Goal: Task Accomplishment & Management: Complete application form

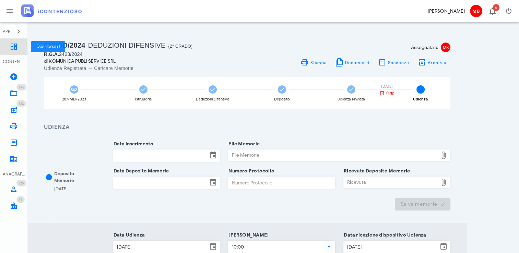
click at [13, 45] on icon at bounding box center [14, 47] width 8 height 8
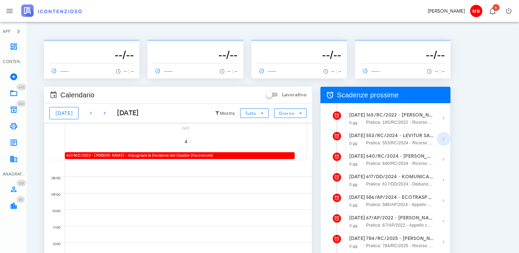
click at [440, 140] on icon "button" at bounding box center [443, 139] width 8 height 8
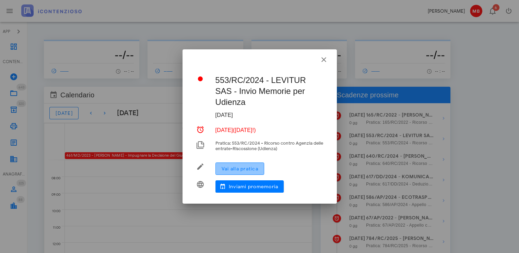
click at [236, 166] on span "Vai alla pratica" at bounding box center [239, 169] width 37 height 6
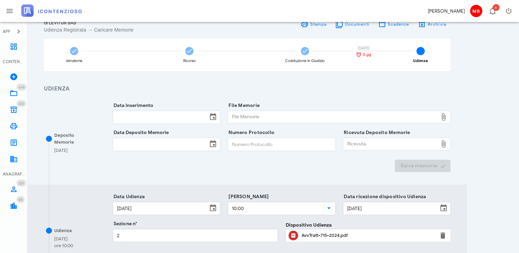
scroll to position [103, 0]
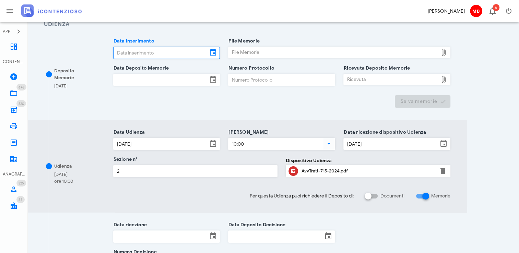
click at [134, 52] on input "Data Inserimento" at bounding box center [160, 53] width 94 height 12
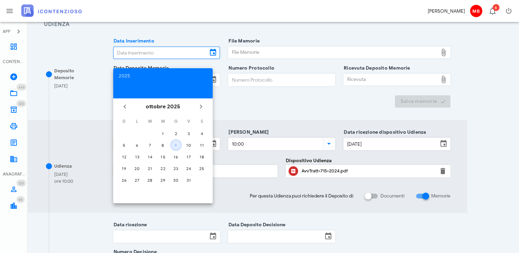
click at [174, 144] on div "9" at bounding box center [176, 145] width 10 height 5
type input "09/10/2025"
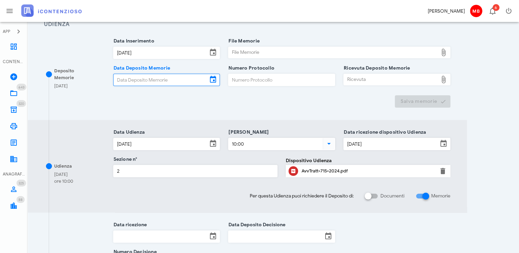
click at [132, 81] on input "Data Deposito Memorie" at bounding box center [160, 80] width 94 height 12
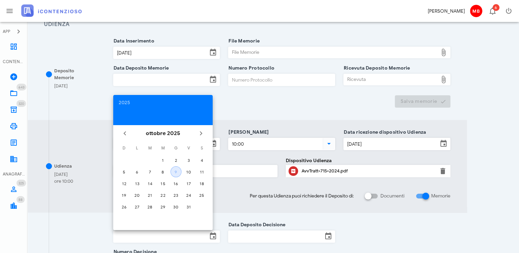
click at [178, 170] on div "9" at bounding box center [176, 171] width 10 height 5
type input "09/10/2025"
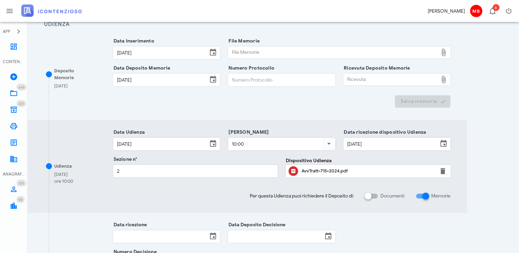
click at [239, 81] on input "Numero Protocollo" at bounding box center [281, 80] width 106 height 12
type input "44"
click at [246, 53] on div "File Memorie" at bounding box center [332, 52] width 209 height 11
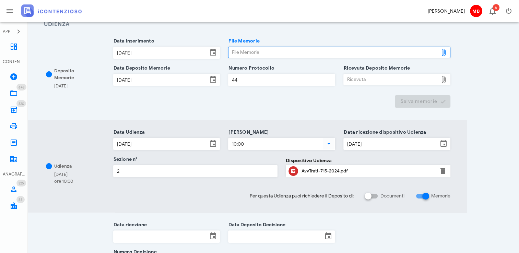
type input "C:\fakepath\memorie_levitur.pdf"
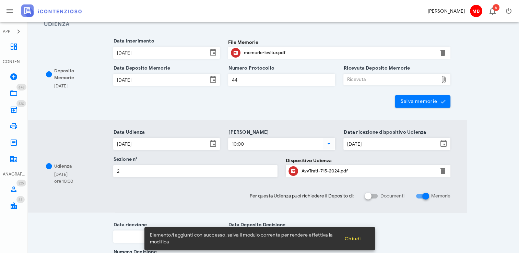
click at [377, 76] on div "Ricevuta" at bounding box center [390, 79] width 94 height 11
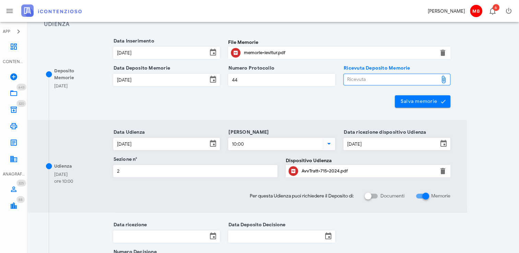
type input "C:\fakepath\NIR_D-3715836-2025.pdf"
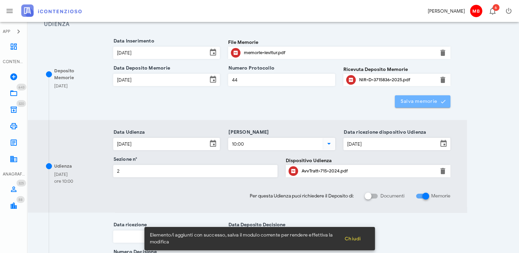
click at [414, 102] on span "Salva memorie" at bounding box center [422, 101] width 45 height 6
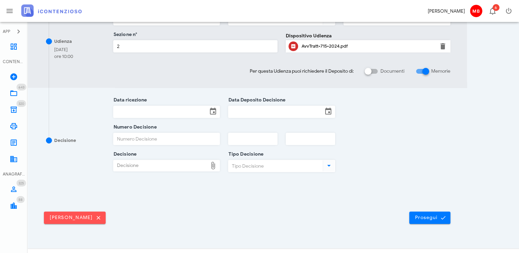
scroll to position [238, 0]
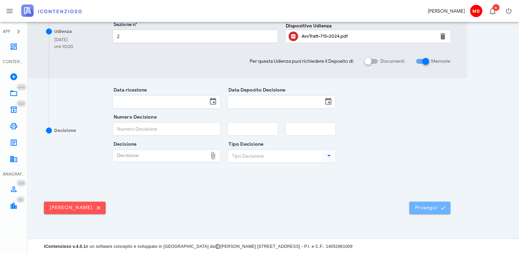
click at [435, 203] on button "Prosegui" at bounding box center [429, 208] width 41 height 12
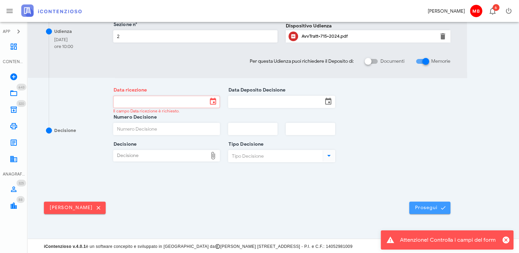
click at [417, 208] on span "Prosegui" at bounding box center [429, 208] width 30 height 6
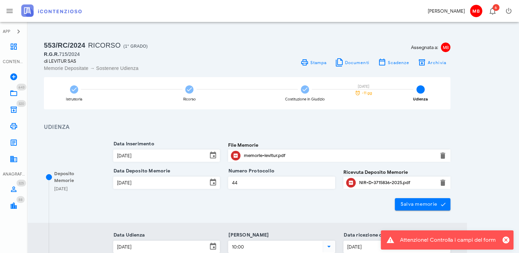
scroll to position [171, 0]
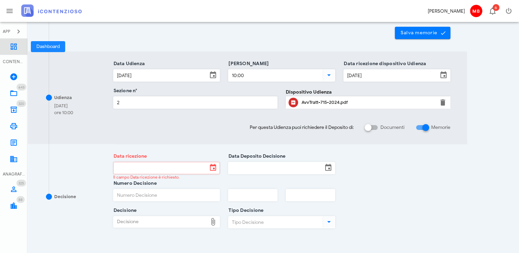
click at [14, 45] on icon at bounding box center [14, 47] width 8 height 8
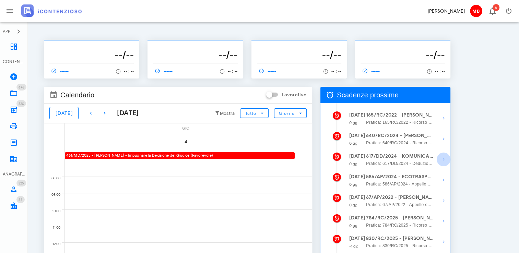
click at [443, 160] on icon "button" at bounding box center [443, 159] width 8 height 8
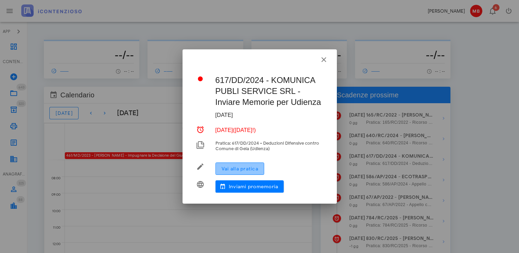
click at [245, 170] on span "Vai alla pratica" at bounding box center [239, 169] width 37 height 6
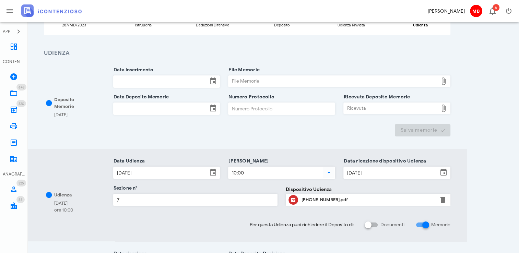
scroll to position [103, 0]
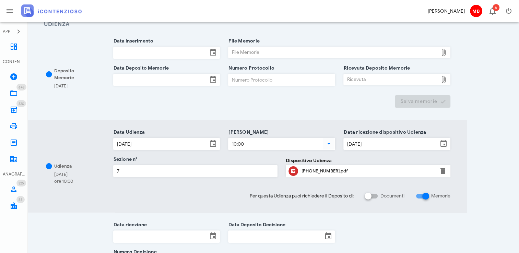
click at [145, 50] on input "Data Inserimento" at bounding box center [160, 53] width 94 height 12
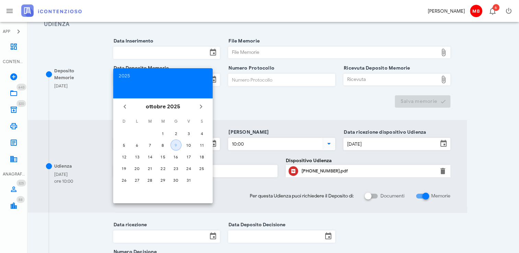
click at [176, 144] on div "9" at bounding box center [176, 145] width 10 height 5
type input "[DATE]"
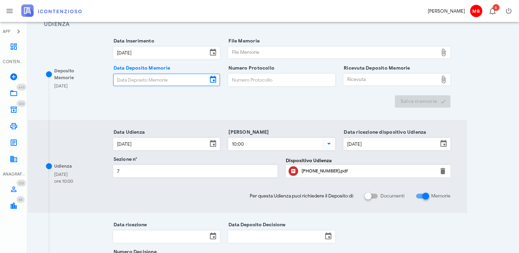
click at [140, 81] on input "Data Deposito Memorie" at bounding box center [160, 80] width 94 height 12
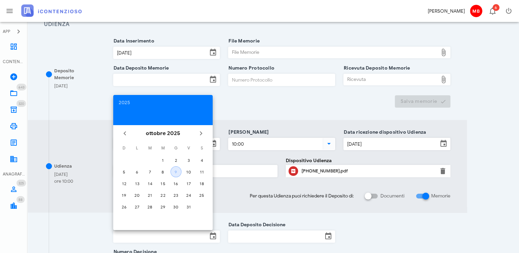
click at [179, 172] on div "9" at bounding box center [176, 171] width 10 height 5
type input "[DATE]"
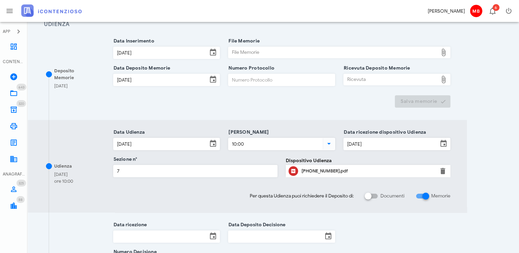
click at [252, 51] on div "File Memorie" at bounding box center [332, 52] width 209 height 11
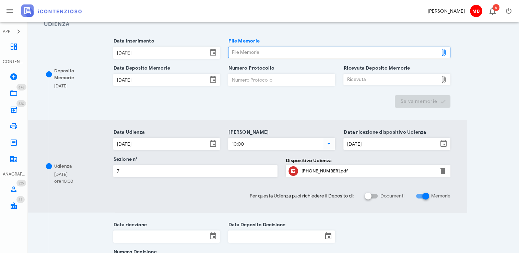
type input "C:\fakepath\memorie_komunica.pdf"
click at [264, 77] on input "Numero Protocollo" at bounding box center [281, 80] width 106 height 12
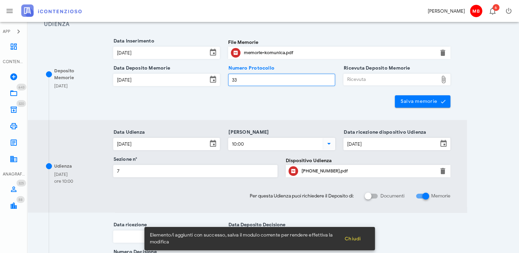
type input "33"
click at [385, 83] on div "Ricevuta" at bounding box center [390, 79] width 94 height 11
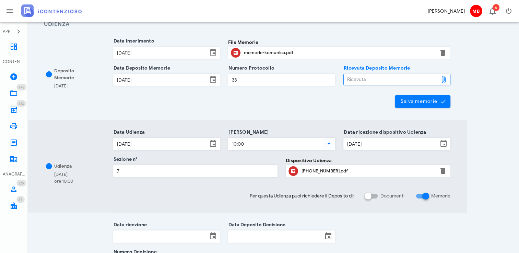
type input "C:\fakepath\NIR_D-3715881-2025.pdf"
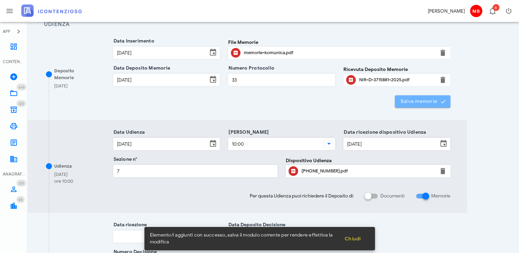
click at [417, 104] on span "Salva memorie" at bounding box center [422, 101] width 45 height 6
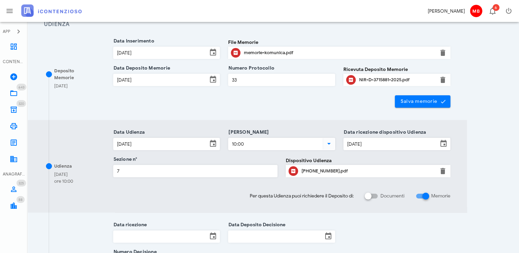
scroll to position [238, 0]
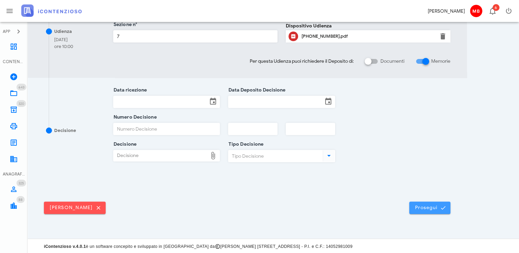
click at [433, 205] on span "Prosegui" at bounding box center [429, 208] width 30 height 6
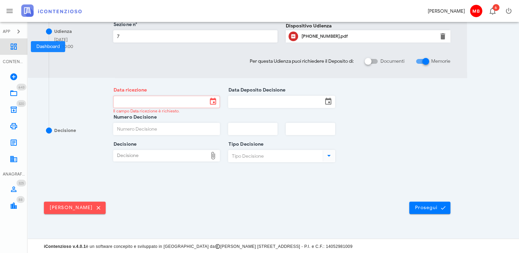
click at [13, 44] on icon at bounding box center [14, 47] width 8 height 8
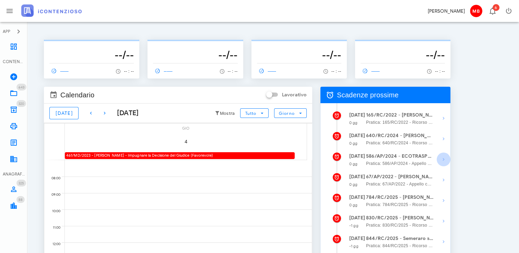
click at [444, 161] on icon "button" at bounding box center [443, 159] width 8 height 8
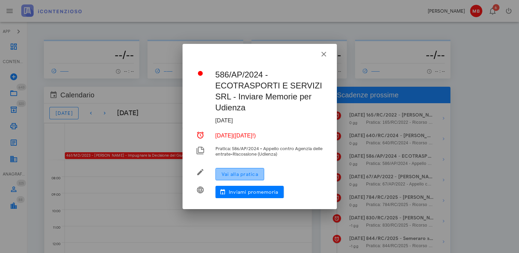
click at [242, 177] on span "Vai alla pratica" at bounding box center [239, 174] width 37 height 6
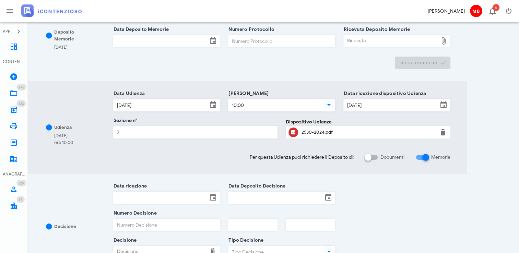
scroll to position [171, 0]
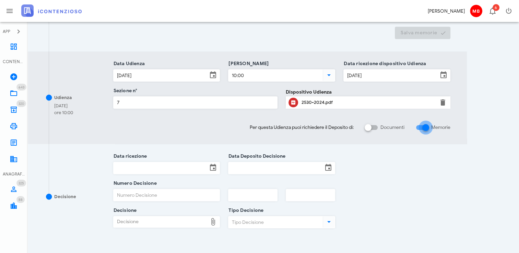
click at [425, 128] on div at bounding box center [426, 128] width 12 height 12
checkbox input "false"
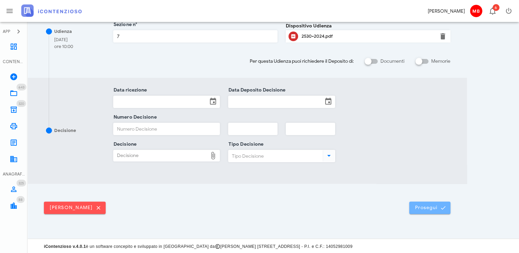
click at [435, 205] on span "Prosegui" at bounding box center [429, 208] width 30 height 6
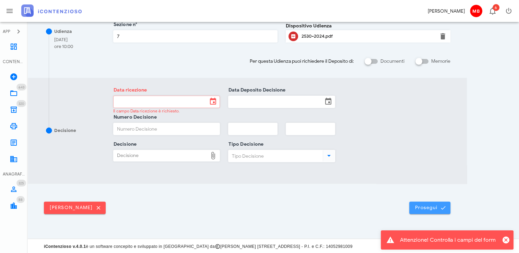
click at [430, 206] on span "Prosegui" at bounding box center [429, 208] width 30 height 6
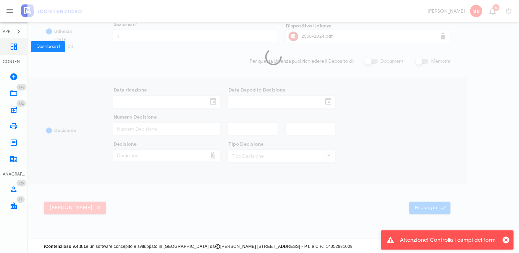
scroll to position [0, 0]
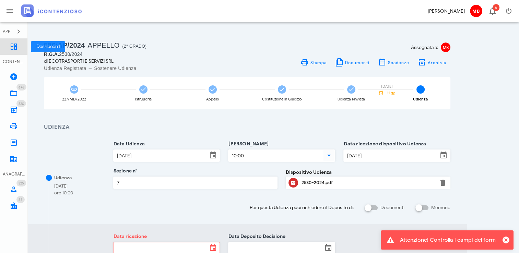
click at [17, 46] on icon at bounding box center [14, 47] width 8 height 8
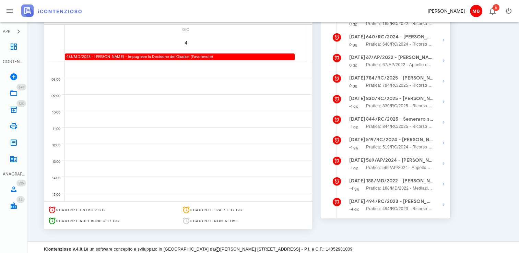
scroll to position [102, 0]
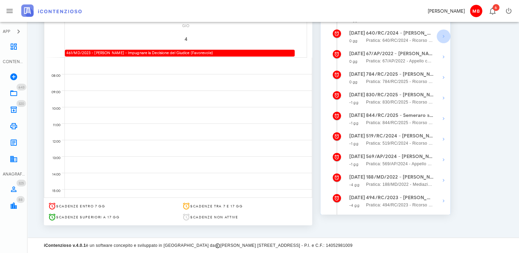
click at [443, 36] on icon "button" at bounding box center [443, 36] width 8 height 8
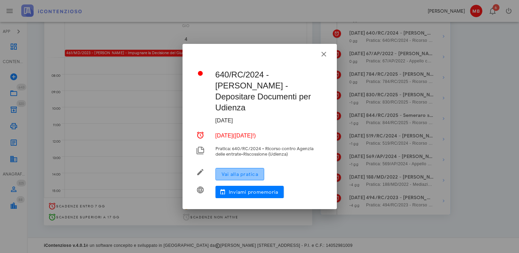
click at [246, 171] on span "Vai alla pratica" at bounding box center [239, 174] width 37 height 6
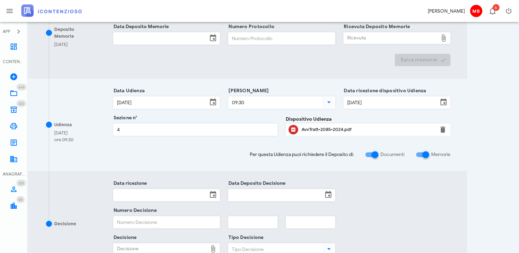
scroll to position [240, 0]
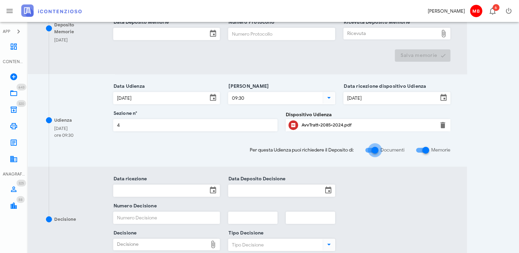
click at [374, 152] on div at bounding box center [375, 150] width 12 height 12
checkbox input "false"
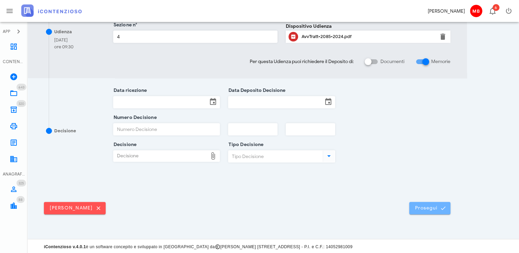
click at [418, 205] on span "Prosegui" at bounding box center [429, 208] width 30 height 6
